Goal: Information Seeking & Learning: Understand process/instructions

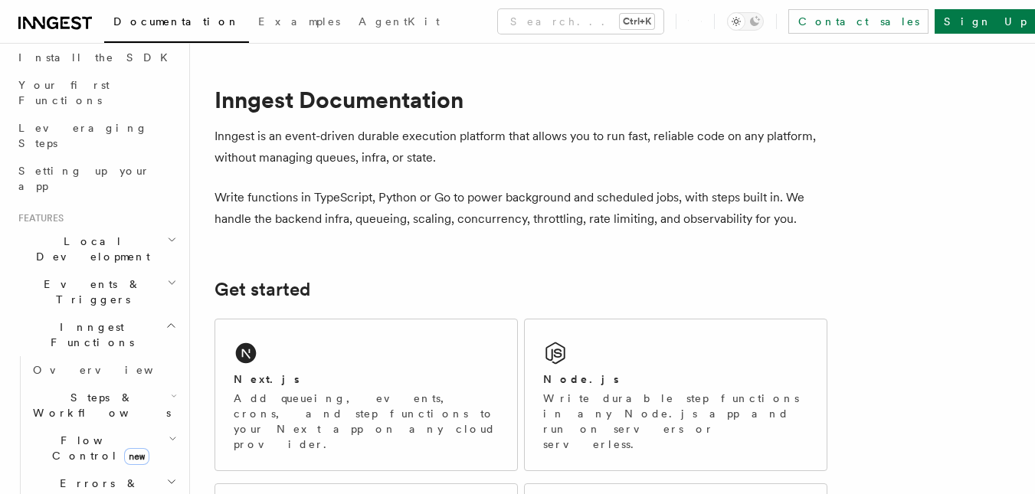
click at [136, 384] on h2 "Steps & Workflows" at bounding box center [103, 405] width 153 height 43
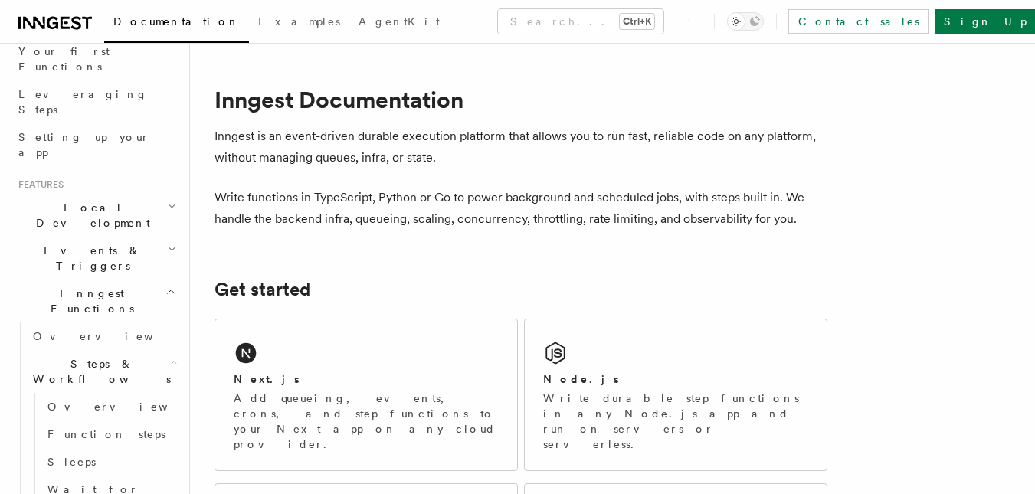
click at [136, 393] on link "Overview" at bounding box center [110, 407] width 139 height 28
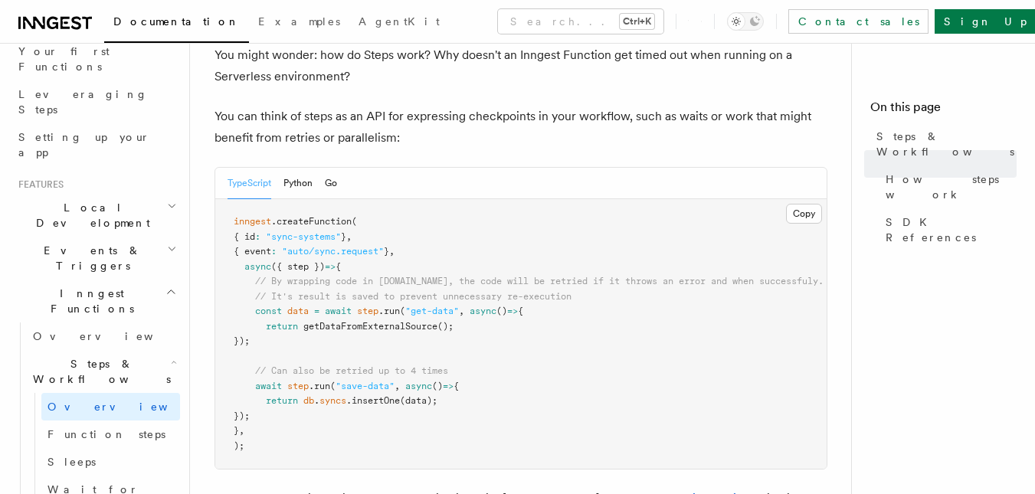
scroll to position [756, 0]
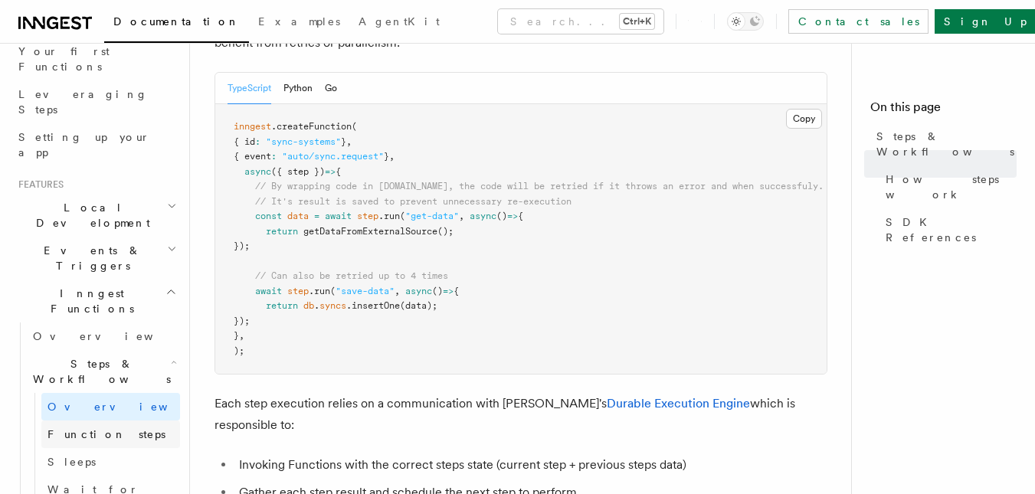
click at [121, 420] on link "Function steps" at bounding box center [110, 434] width 139 height 28
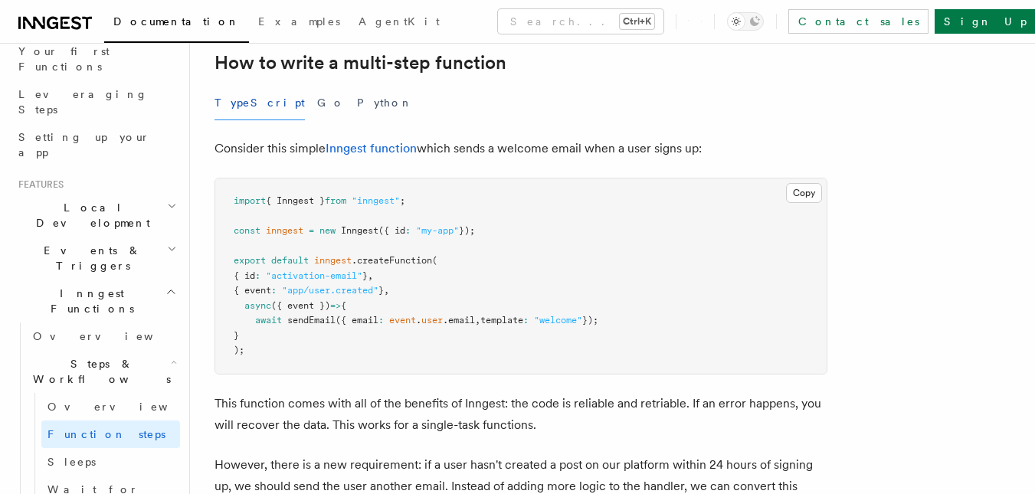
scroll to position [532, 0]
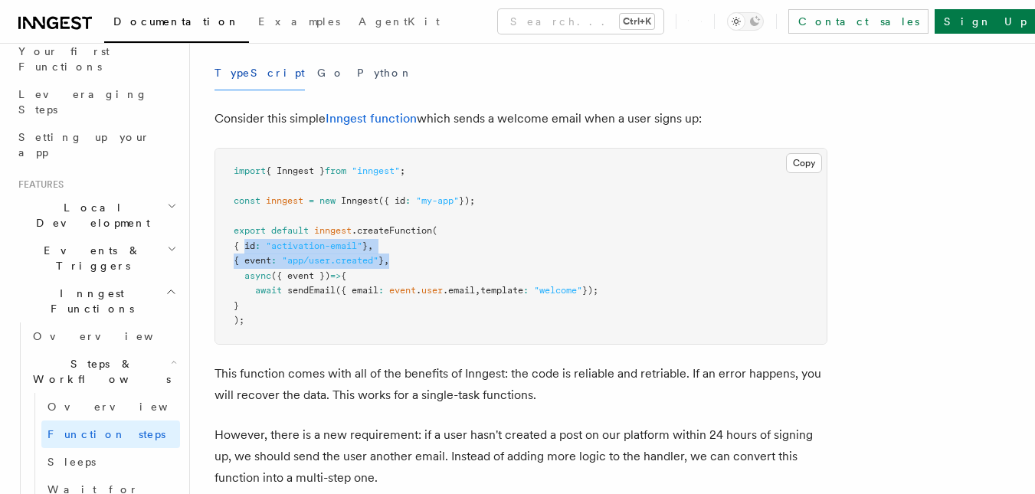
drag, startPoint x: 245, startPoint y: 250, endPoint x: 419, endPoint y: 260, distance: 174.1
click at [419, 260] on pre "import { Inngest } from "inngest" ; const inngest = new Inngest ({ id : "my-app…" at bounding box center [520, 246] width 611 height 195
copy code "{ id : "activation-email" } , { event : "app/user.created" } ,"
